Goal: Information Seeking & Learning: Check status

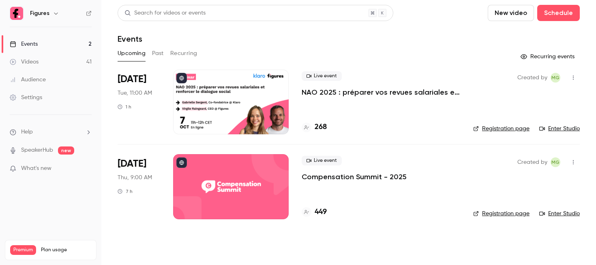
click at [246, 107] on div at bounding box center [230, 102] width 115 height 65
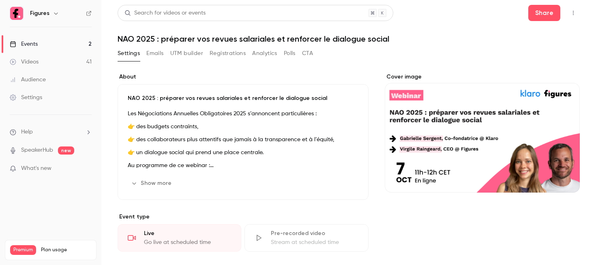
click at [232, 55] on button "Registrations" at bounding box center [227, 53] width 36 height 13
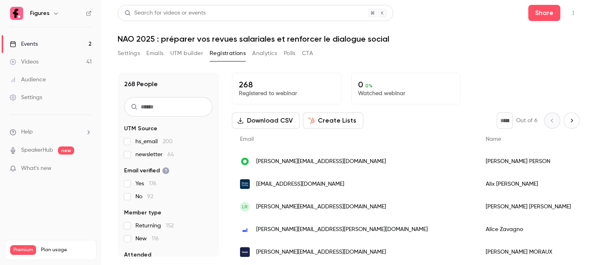
click at [327, 181] on span "[EMAIL_ADDRESS][DOMAIN_NAME]" at bounding box center [300, 184] width 88 height 9
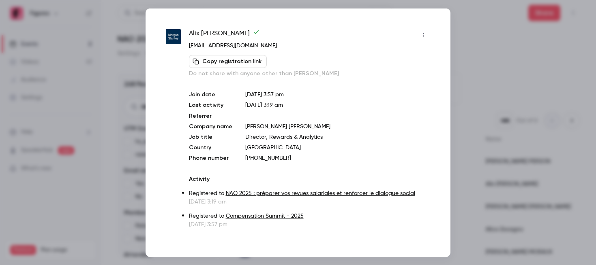
scroll to position [4, 0]
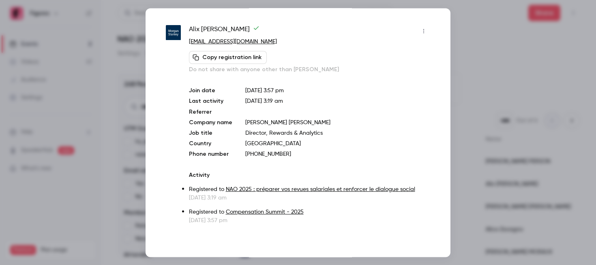
click at [464, 26] on div at bounding box center [298, 132] width 596 height 265
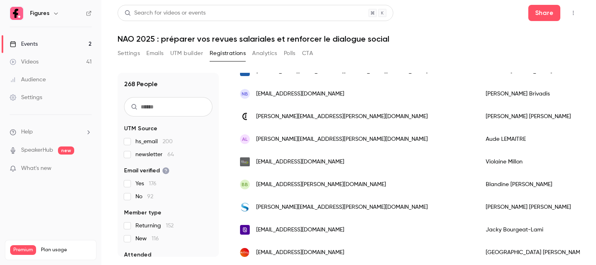
scroll to position [0, 0]
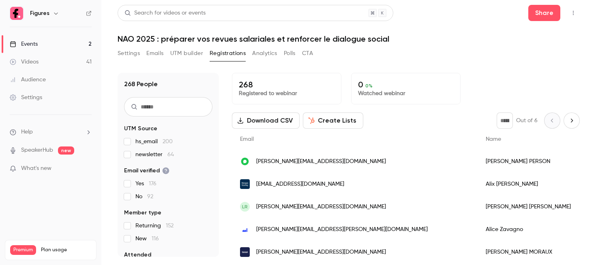
click at [303, 181] on span "[EMAIL_ADDRESS][DOMAIN_NAME]" at bounding box center [300, 184] width 88 height 9
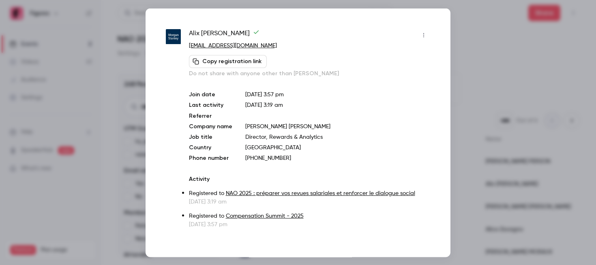
click at [459, 99] on div at bounding box center [298, 132] width 596 height 265
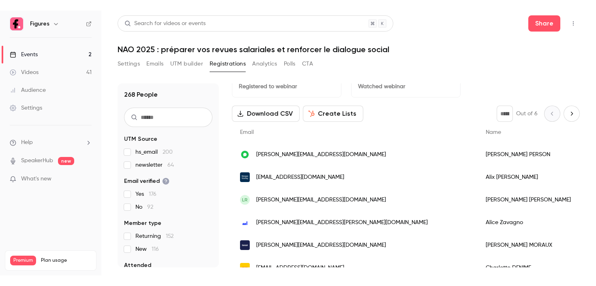
scroll to position [21, 0]
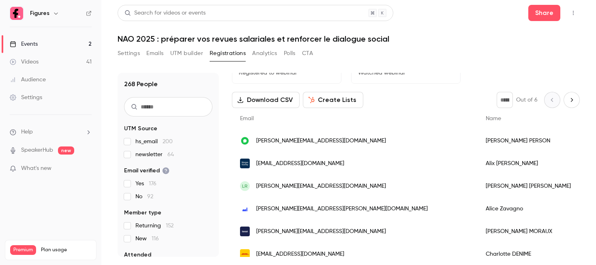
click at [310, 164] on span "[EMAIL_ADDRESS][DOMAIN_NAME]" at bounding box center [300, 164] width 88 height 9
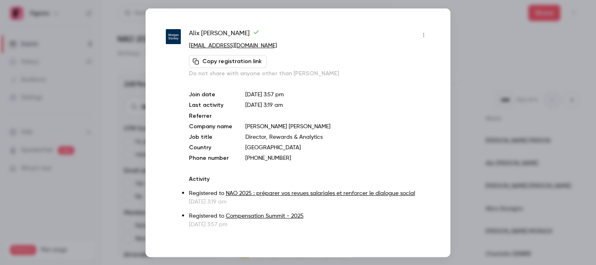
click at [453, 73] on div at bounding box center [298, 132] width 596 height 265
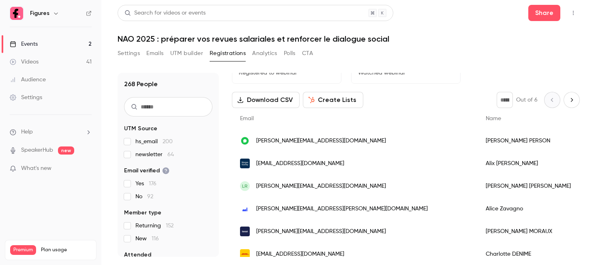
click at [48, 46] on link "Events 2" at bounding box center [50, 44] width 101 height 18
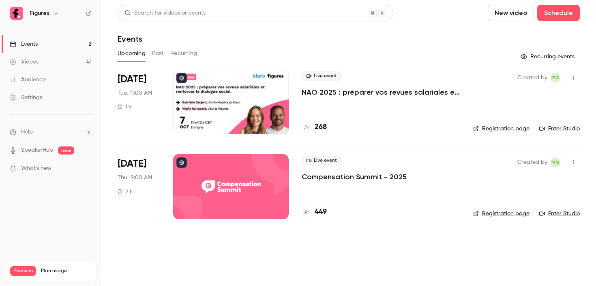
click at [219, 94] on div at bounding box center [230, 102] width 115 height 65
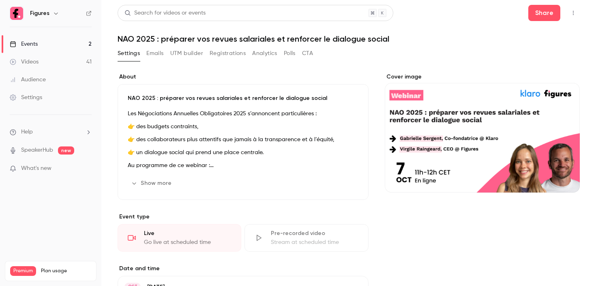
click at [223, 48] on button "Registrations" at bounding box center [227, 53] width 36 height 13
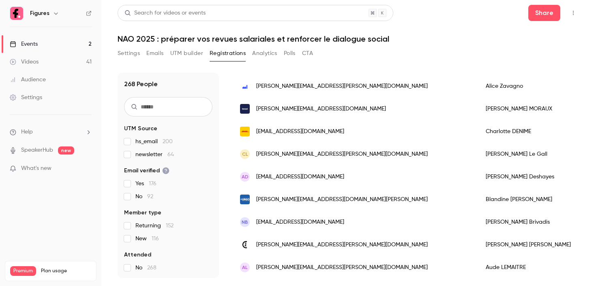
scroll to position [126, 0]
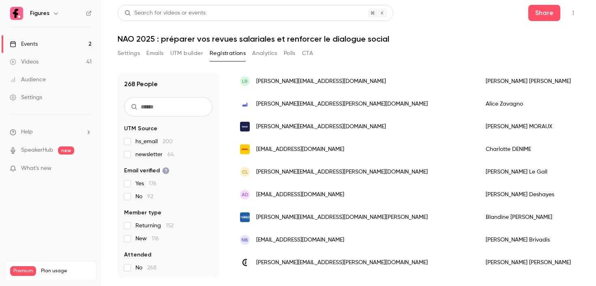
click at [66, 41] on link "Events 2" at bounding box center [50, 44] width 101 height 18
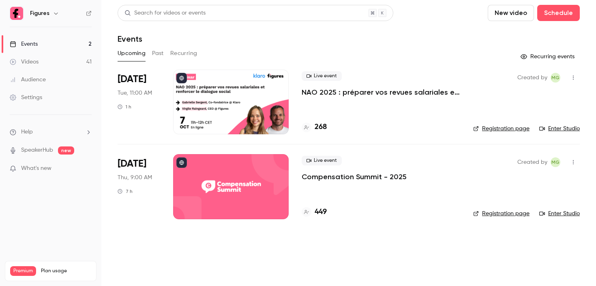
click at [43, 61] on link "Videos 41" at bounding box center [50, 62] width 101 height 18
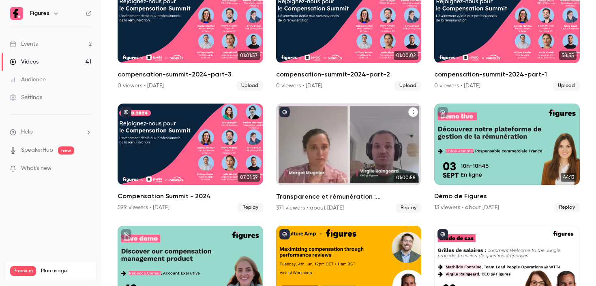
scroll to position [585, 0]
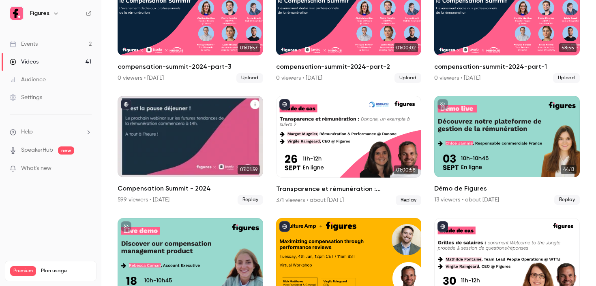
click at [176, 163] on div "Compensation Summit - 2024" at bounding box center [189, 137] width 145 height 82
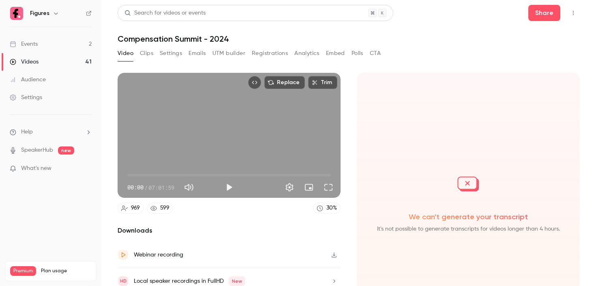
click at [269, 47] on button "Registrations" at bounding box center [270, 53] width 36 height 13
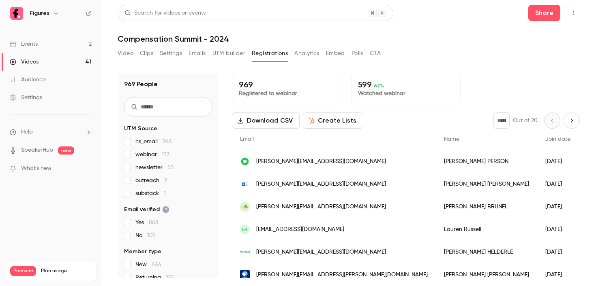
click at [126, 56] on button "Video" at bounding box center [125, 53] width 16 height 13
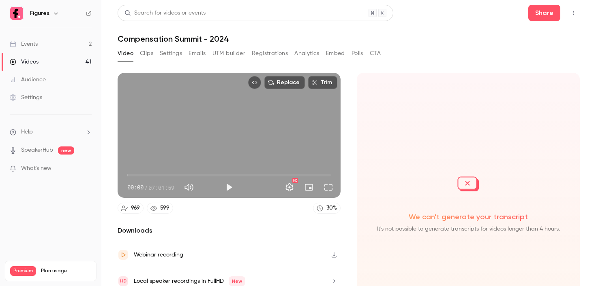
click at [268, 56] on button "Registrations" at bounding box center [270, 53] width 36 height 13
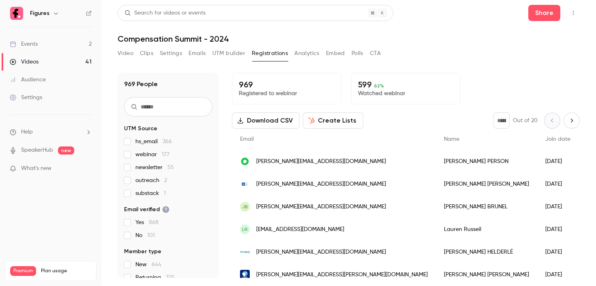
click at [26, 63] on div "Videos" at bounding box center [24, 62] width 29 height 8
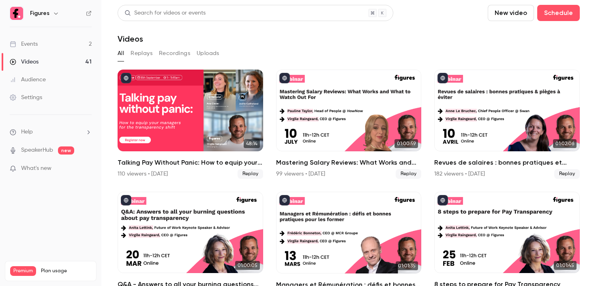
click at [23, 44] on div "Events" at bounding box center [24, 44] width 28 height 8
